Goal: Task Accomplishment & Management: Complete application form

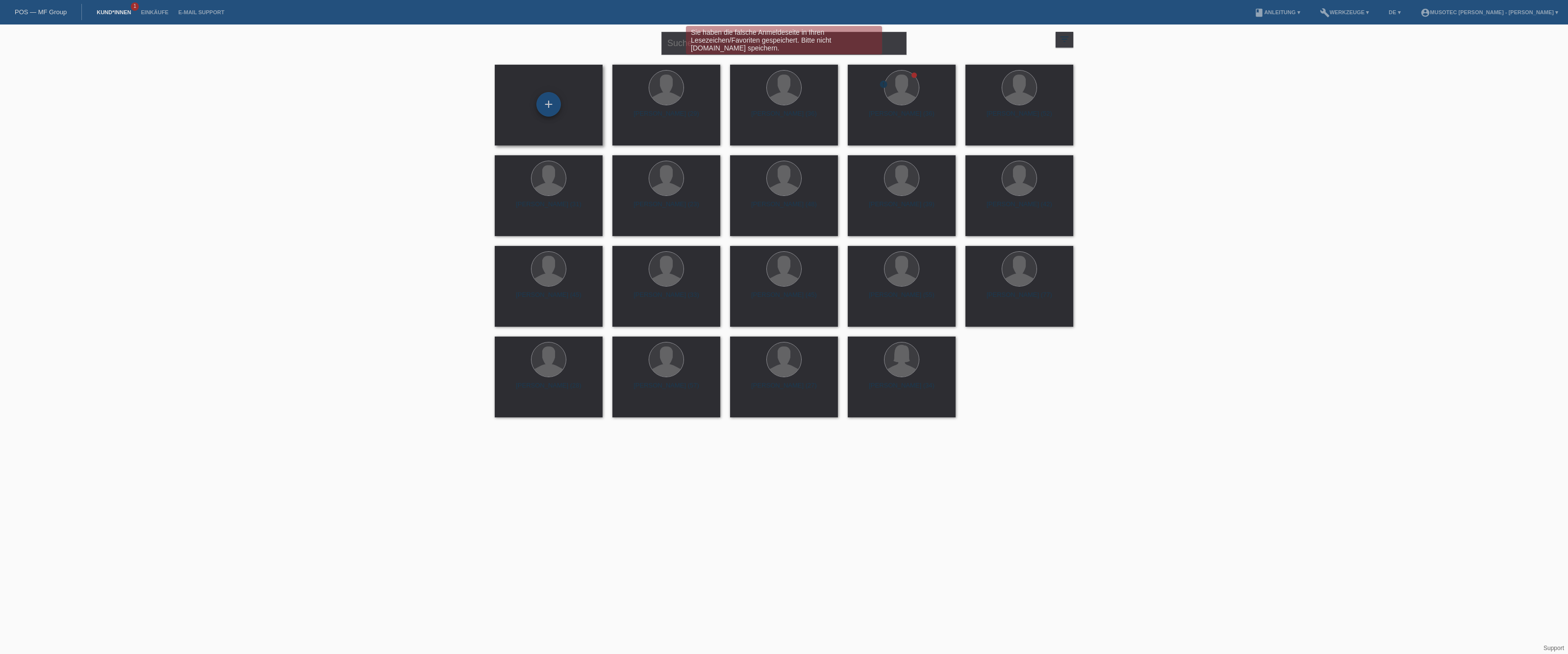
click at [548, 110] on div "+" at bounding box center [548, 104] width 24 height 24
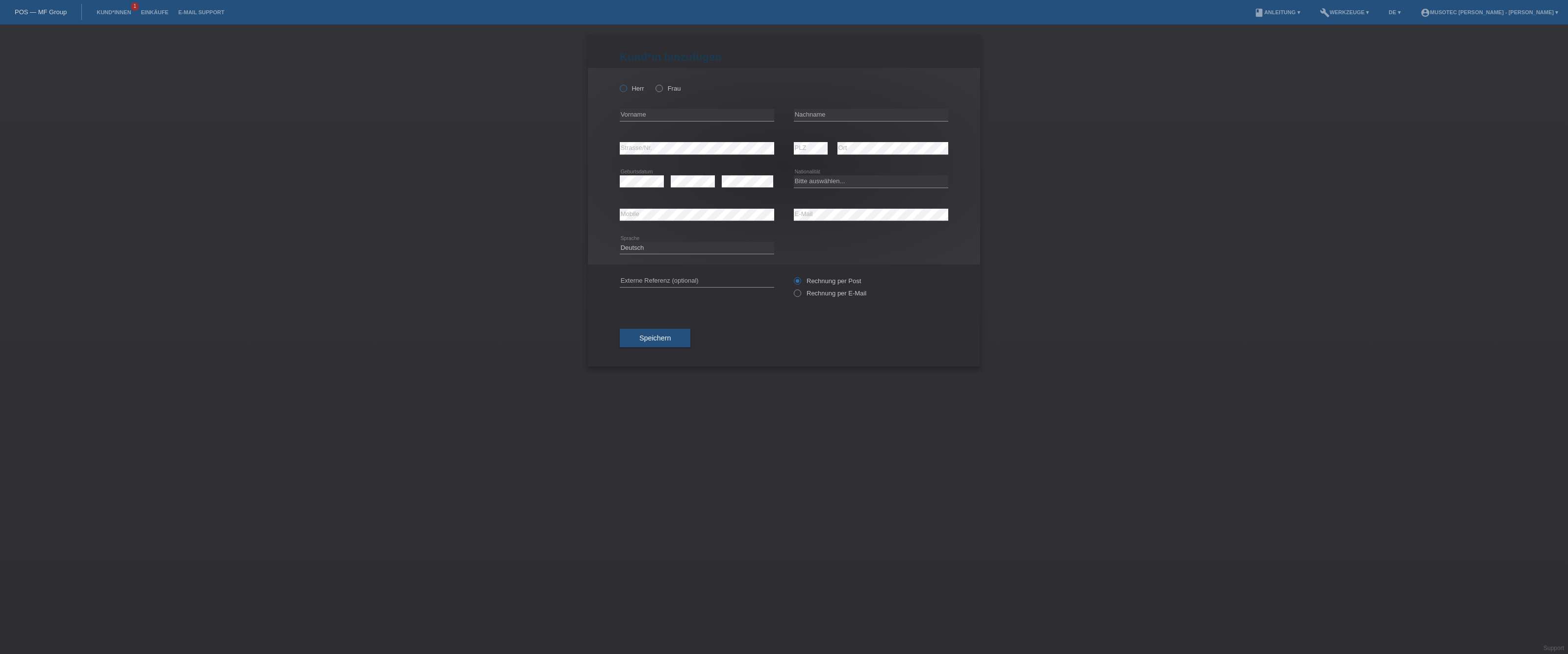
click at [618, 84] on icon at bounding box center [618, 84] width 0 height 0
click at [624, 91] on input "Herr" at bounding box center [623, 88] width 6 height 6
radio input "true"
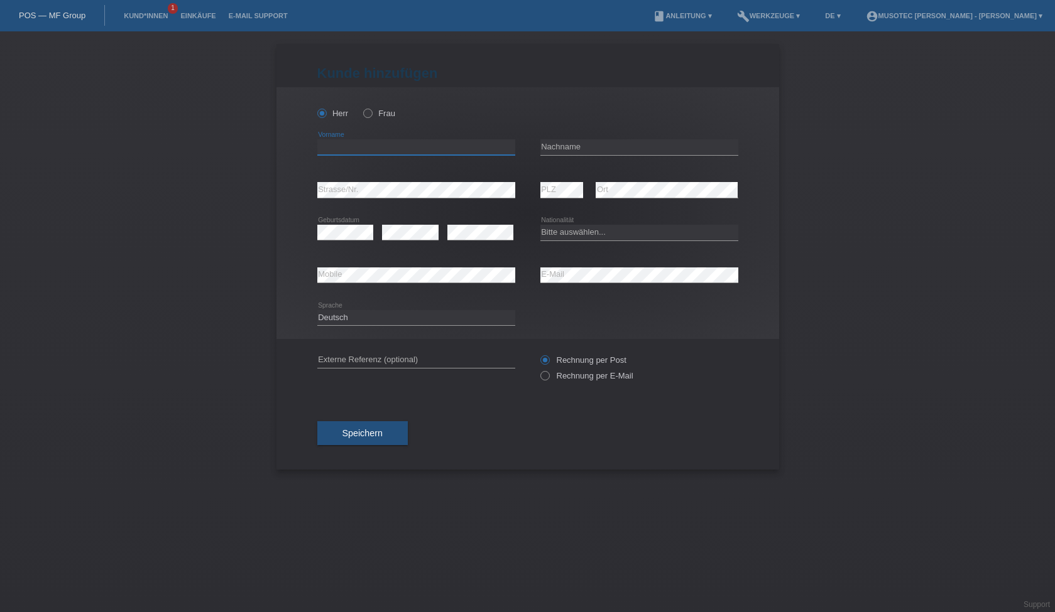
click at [353, 144] on input "text" at bounding box center [416, 147] width 198 height 16
paste input "[PERSON_NAME]"
type input "[PERSON_NAME]"
paste input "[PERSON_NAME]"
type input "Timev"
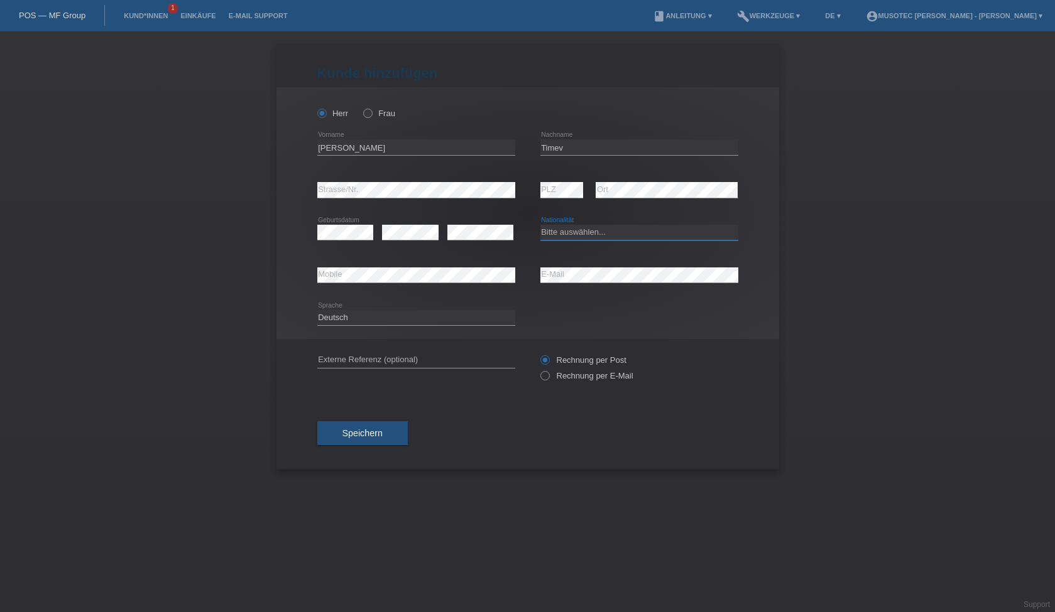
select select "BG"
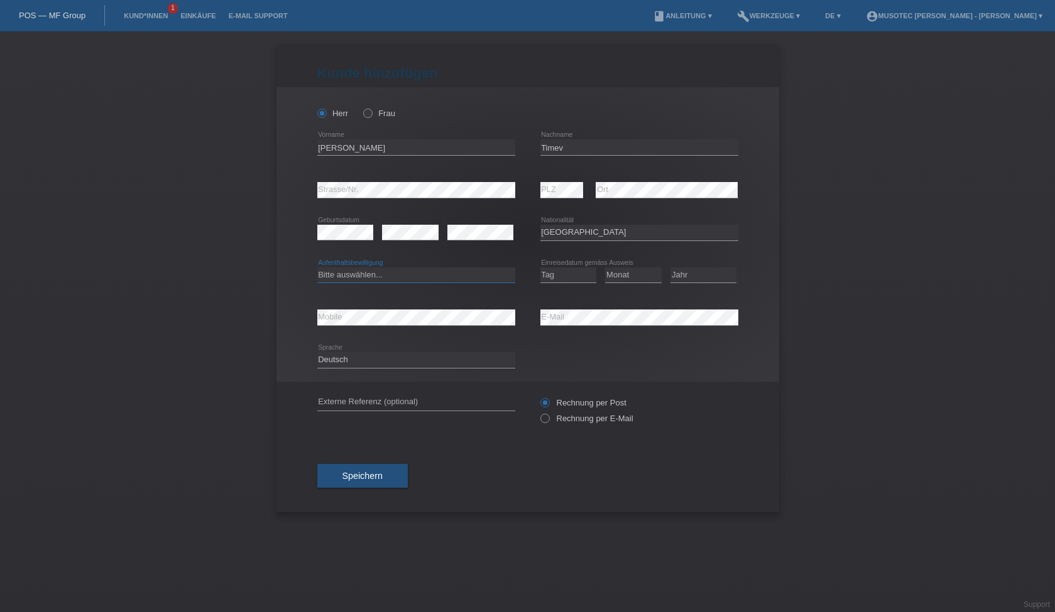
select select "B"
select select "21"
select select "08"
select select "2023"
click at [393, 404] on input "text" at bounding box center [416, 403] width 198 height 16
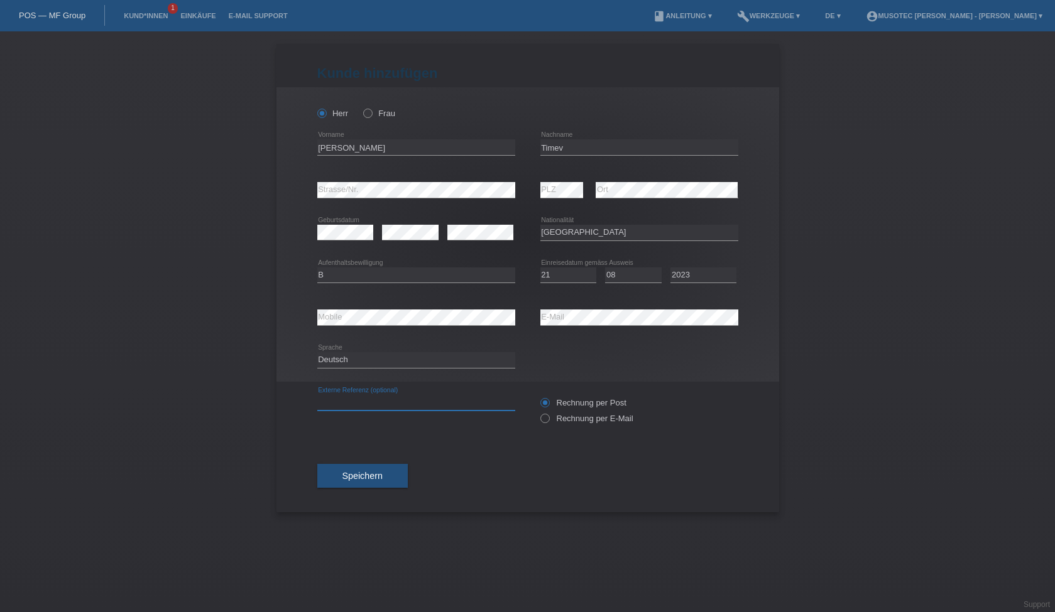
paste input "10568"
type input "10568"
click at [371, 479] on span "Speichern" at bounding box center [362, 476] width 40 height 10
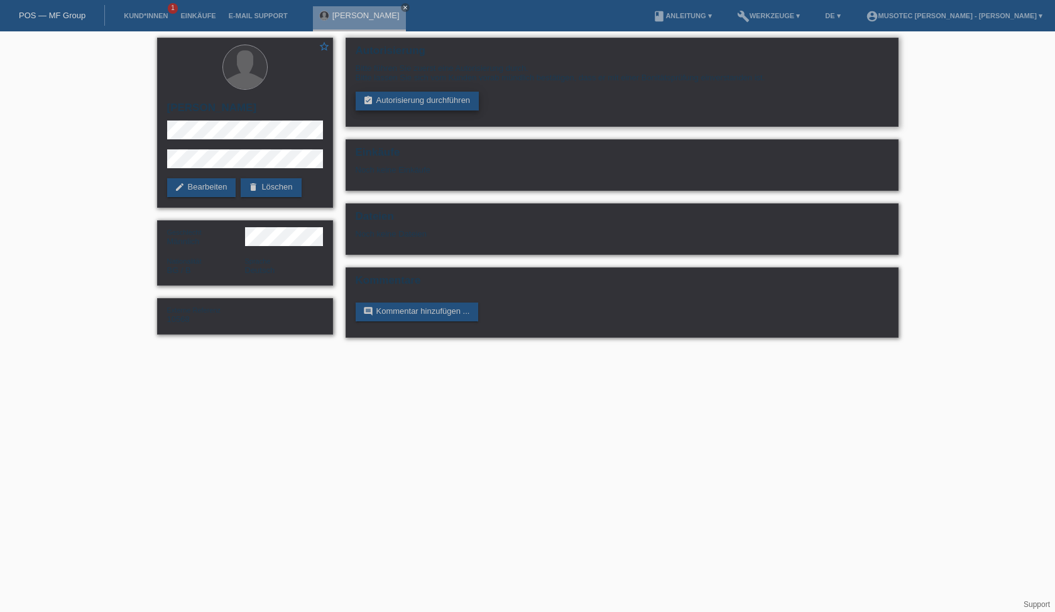
click at [406, 102] on link "assignment_turned_in Autorisierung durchführen" at bounding box center [417, 101] width 124 height 19
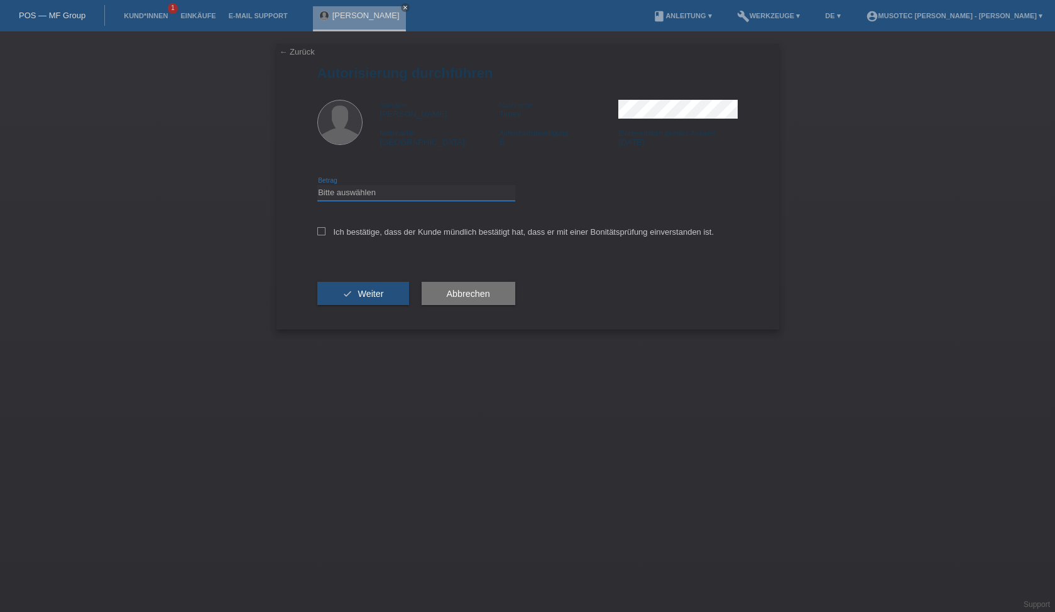
select select "3"
click at [320, 231] on icon at bounding box center [321, 231] width 8 height 8
click at [320, 231] on input "Ich bestätige, dass der Kunde mündlich bestätigt hat, dass er mit einer Bonität…" at bounding box center [321, 231] width 8 height 8
checkbox input "true"
click at [372, 296] on span "Weiter" at bounding box center [370, 294] width 26 height 10
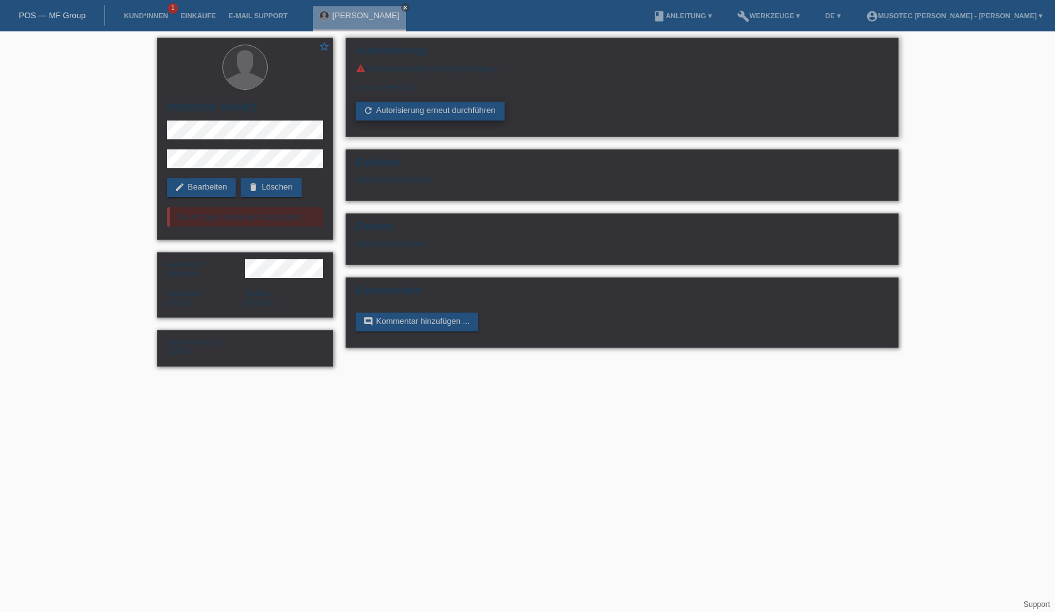
click at [424, 114] on link "refresh Autorisierung erneut durchführen" at bounding box center [429, 111] width 149 height 19
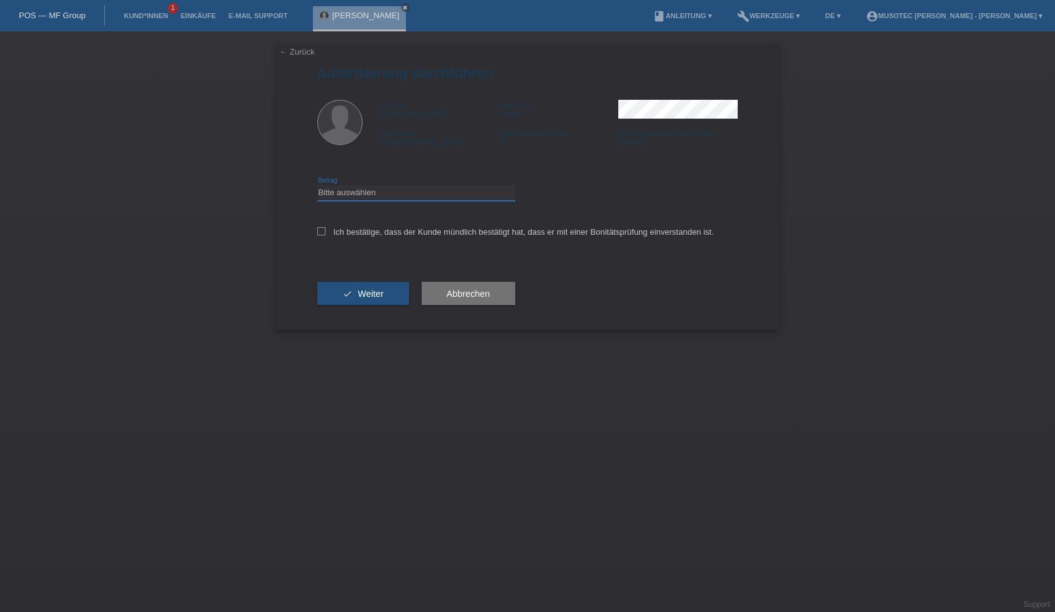
select select "2"
click at [325, 232] on label "Ich bestätige, dass der Kunde mündlich bestätigt hat, dass er mit einer Bonität…" at bounding box center [515, 231] width 397 height 9
click at [325, 232] on input "Ich bestätige, dass der Kunde mündlich bestätigt hat, dass er mit einer Bonität…" at bounding box center [321, 231] width 8 height 8
checkbox input "true"
click at [366, 293] on span "Weiter" at bounding box center [370, 294] width 26 height 10
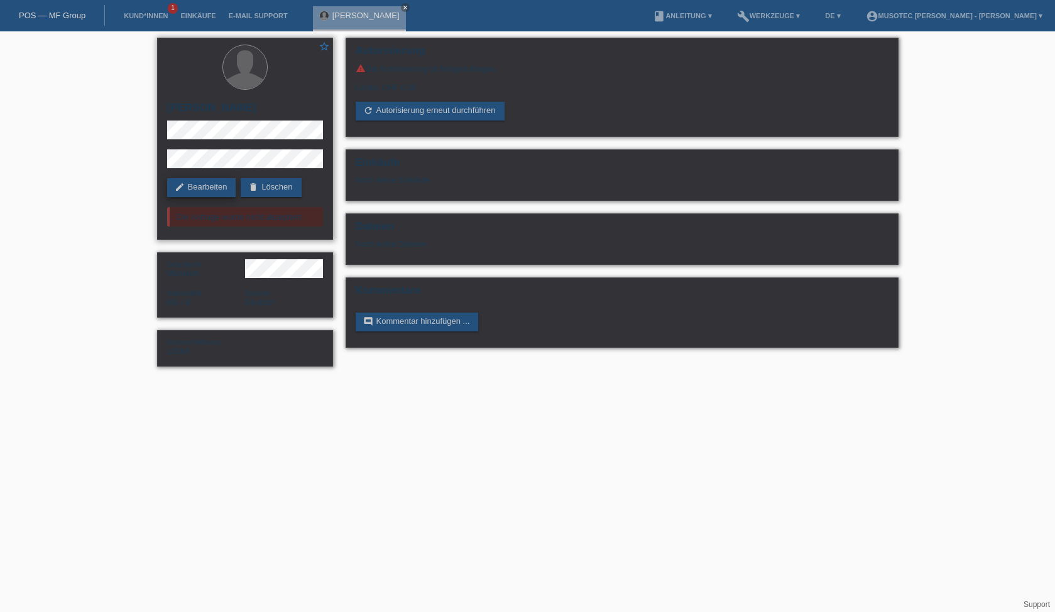
click at [217, 193] on link "edit Bearbeiten" at bounding box center [201, 187] width 69 height 19
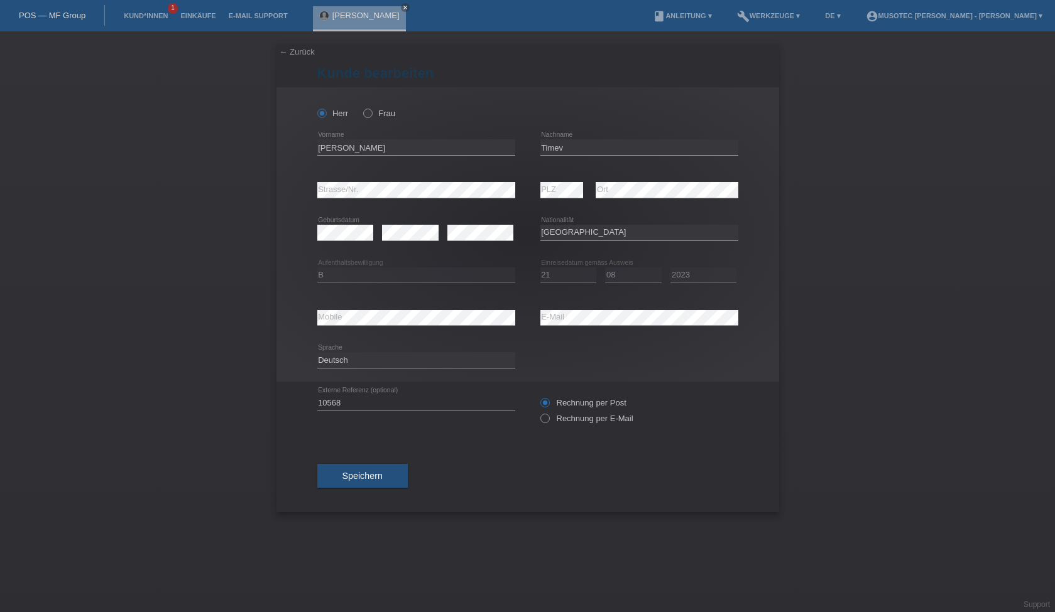
select select "BG"
select select "B"
select select "21"
select select "08"
select select "2023"
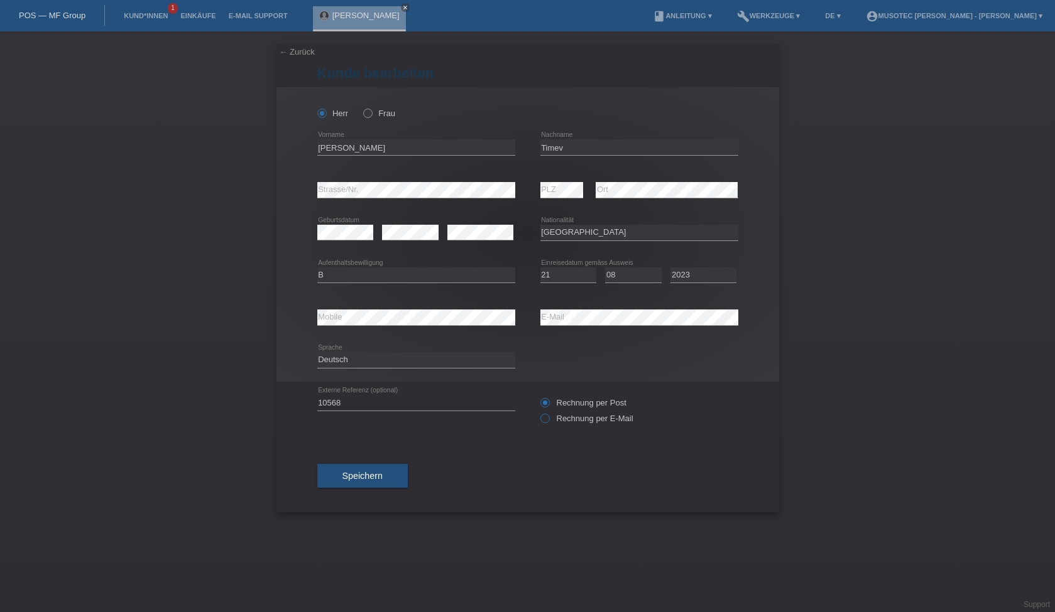
click at [538, 412] on icon at bounding box center [538, 412] width 0 height 0
click at [545, 421] on input "Rechnung per E-Mail" at bounding box center [544, 422] width 8 height 16
radio input "true"
click at [371, 477] on span "Speichern" at bounding box center [362, 476] width 40 height 10
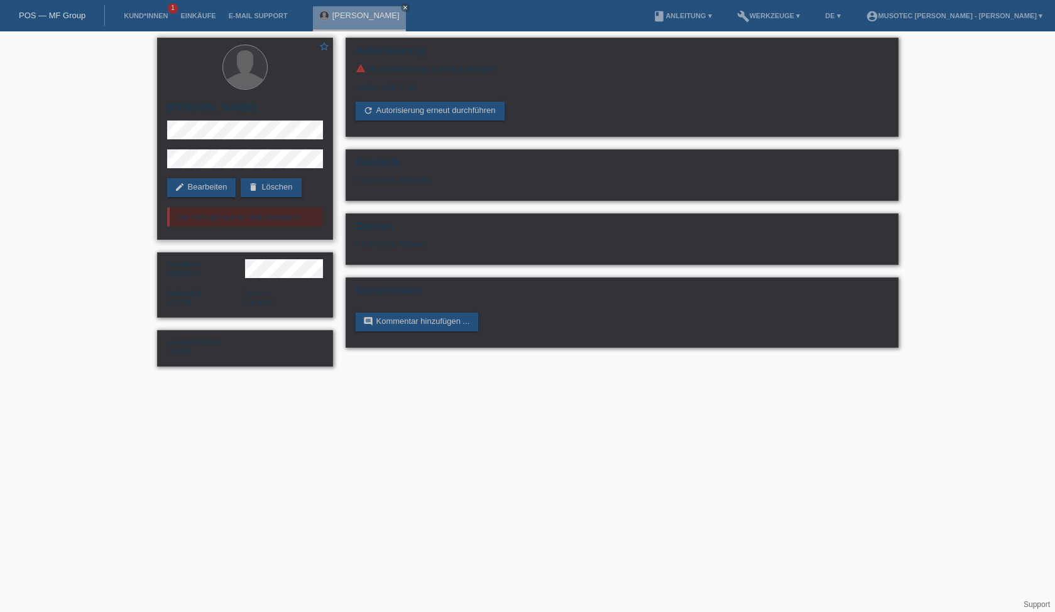
click at [249, 220] on div "Die Anfrage wurde nicht akzeptiert." at bounding box center [245, 216] width 156 height 19
